Goal: Register for event/course

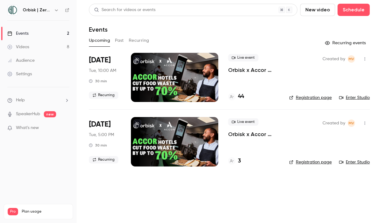
click at [239, 133] on p "Orbisk x Accor Webinar | From Insights to Actions: Create Your Personalized Foo…" at bounding box center [253, 133] width 51 height 7
